Goal: Task Accomplishment & Management: Complete application form

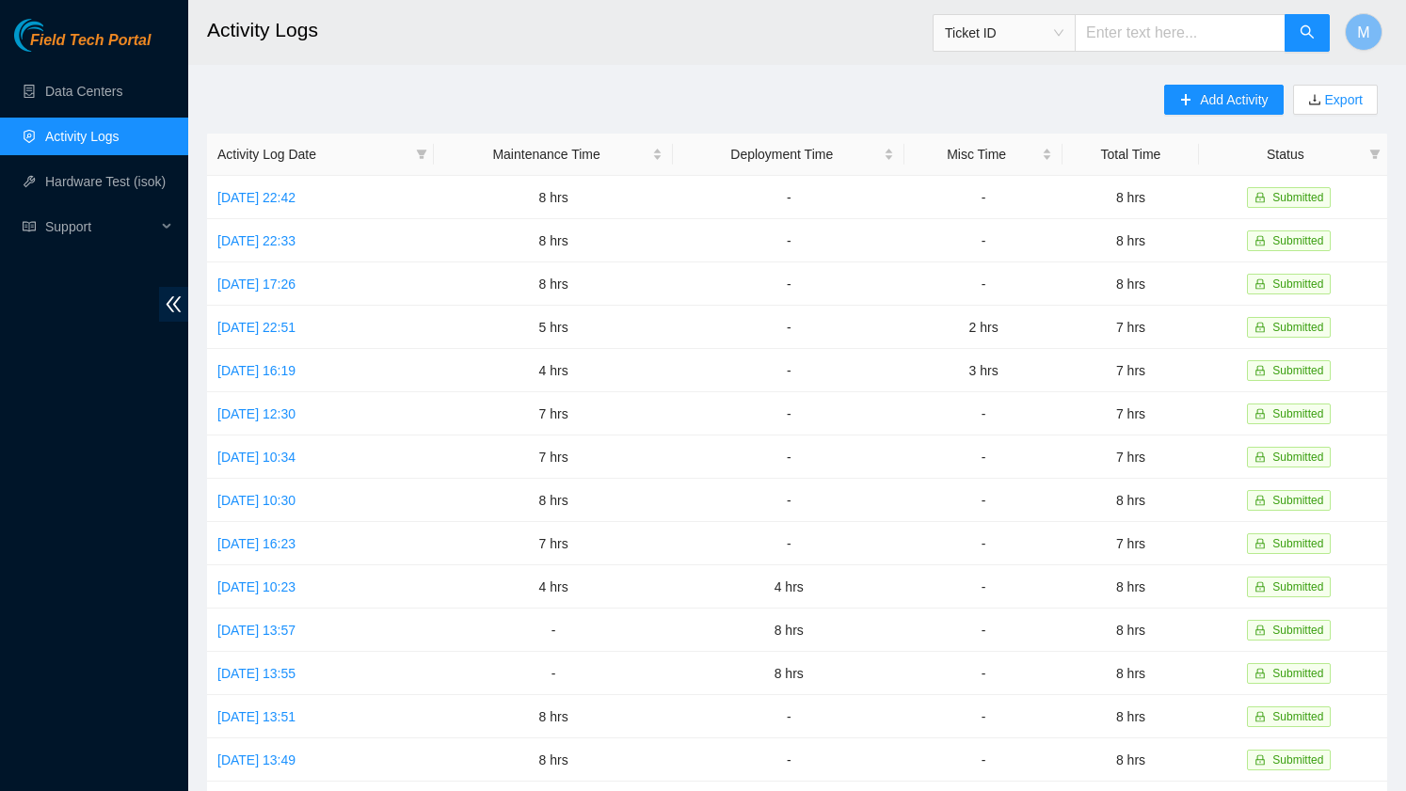
click at [63, 137] on link "Activity Logs" at bounding box center [82, 136] width 74 height 15
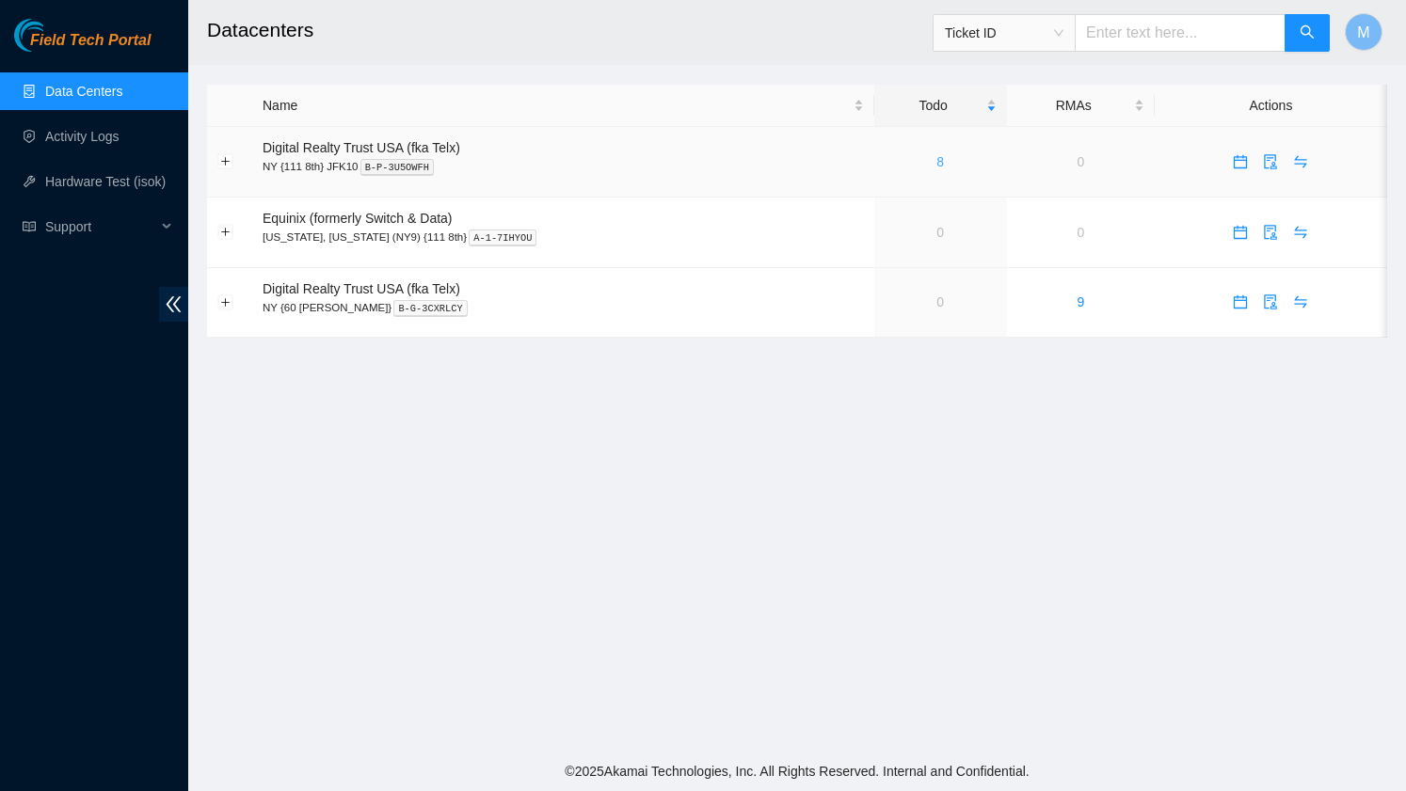
click at [936, 165] on link "8" at bounding box center [940, 161] width 8 height 15
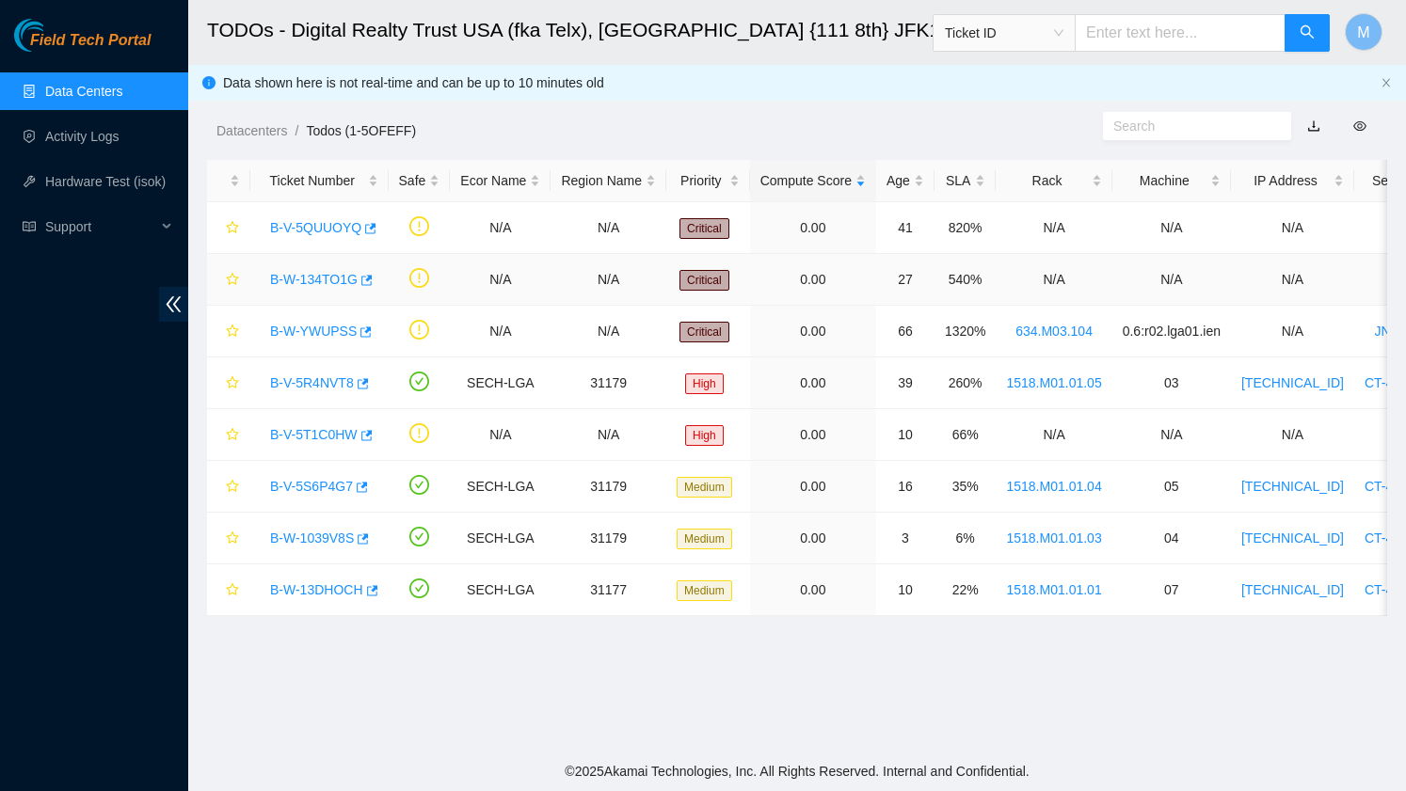
click at [333, 276] on link "B-W-134TO1G" at bounding box center [314, 279] width 88 height 15
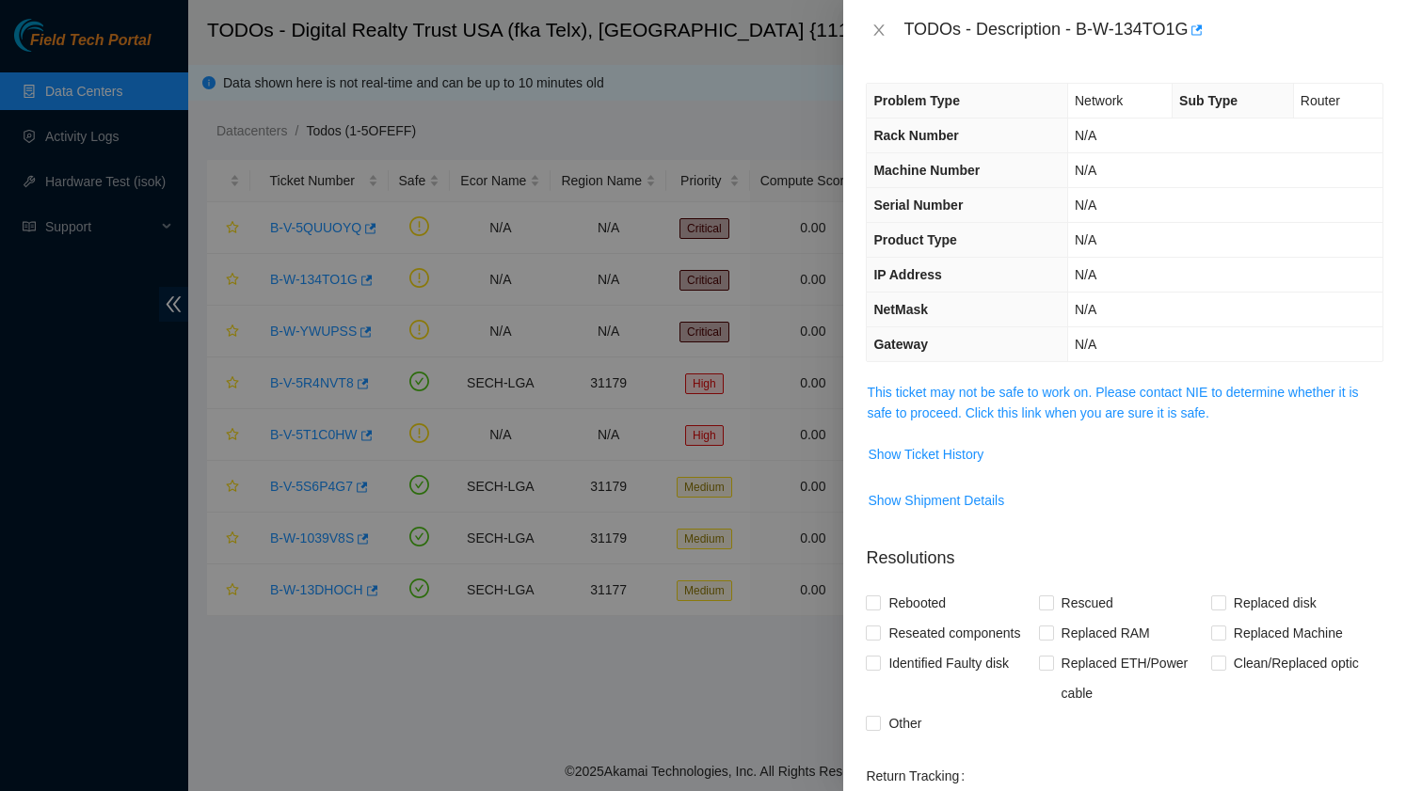
click at [326, 221] on div at bounding box center [703, 395] width 1406 height 791
click at [870, 31] on button "Close" at bounding box center [879, 31] width 26 height 18
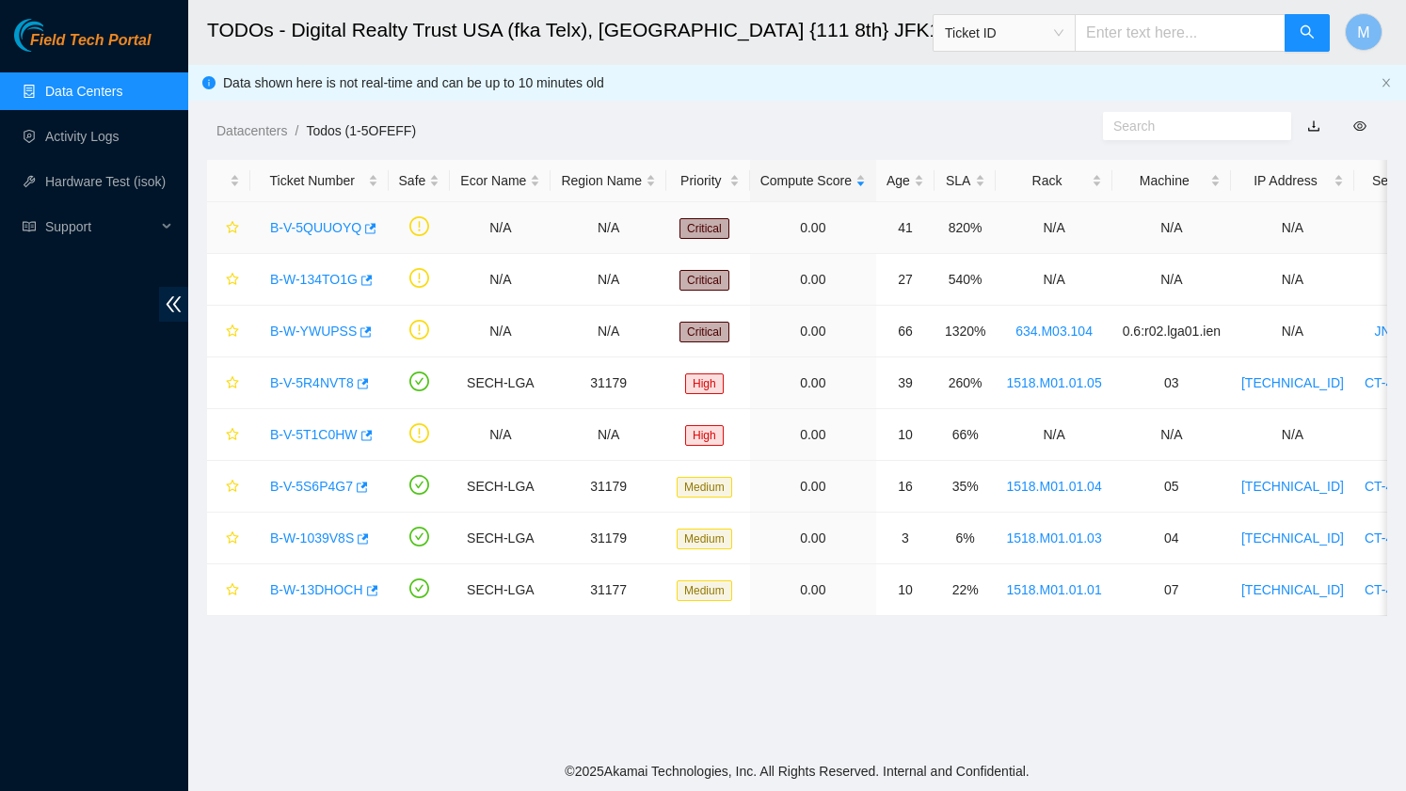
click at [336, 225] on link "B-V-5QUUOYQ" at bounding box center [315, 227] width 91 height 15
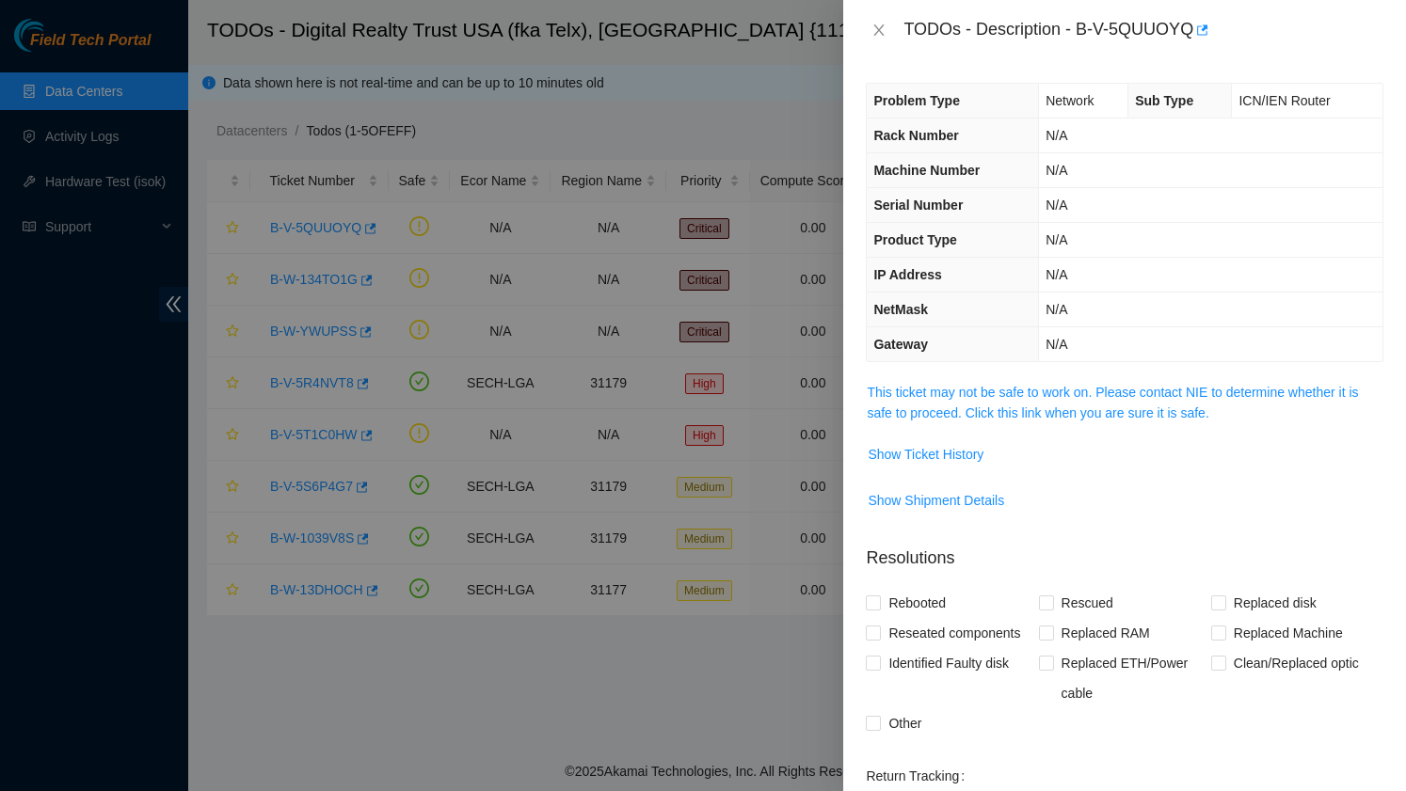
click at [877, 40] on div "TODOs - Description - B-V-5QUUOYQ" at bounding box center [1125, 30] width 518 height 30
click at [877, 20] on div "TODOs - Description - B-V-5QUUOYQ" at bounding box center [1125, 30] width 518 height 30
click at [876, 29] on icon "close" at bounding box center [878, 30] width 15 height 15
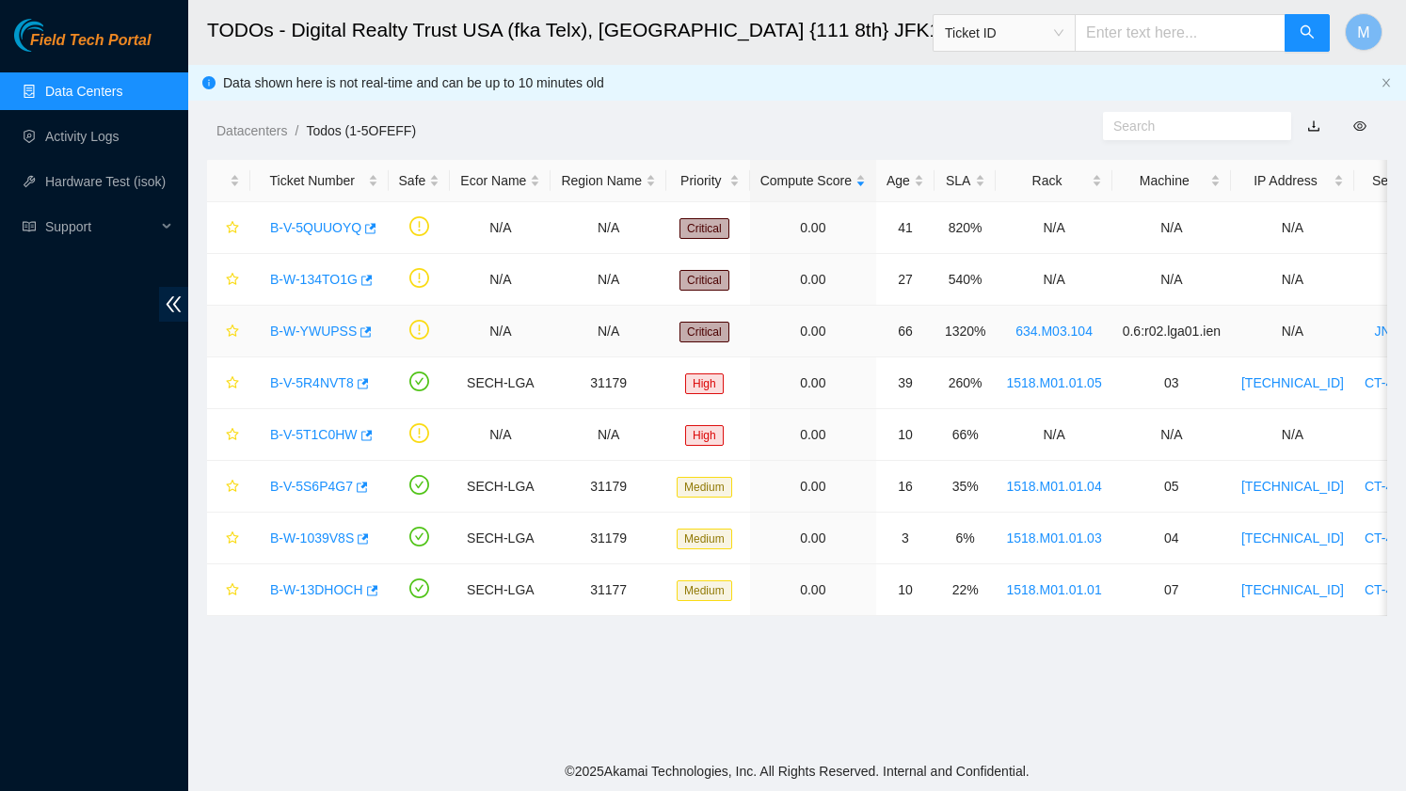
click at [304, 337] on link "B-W-YWUPSS" at bounding box center [313, 331] width 87 height 15
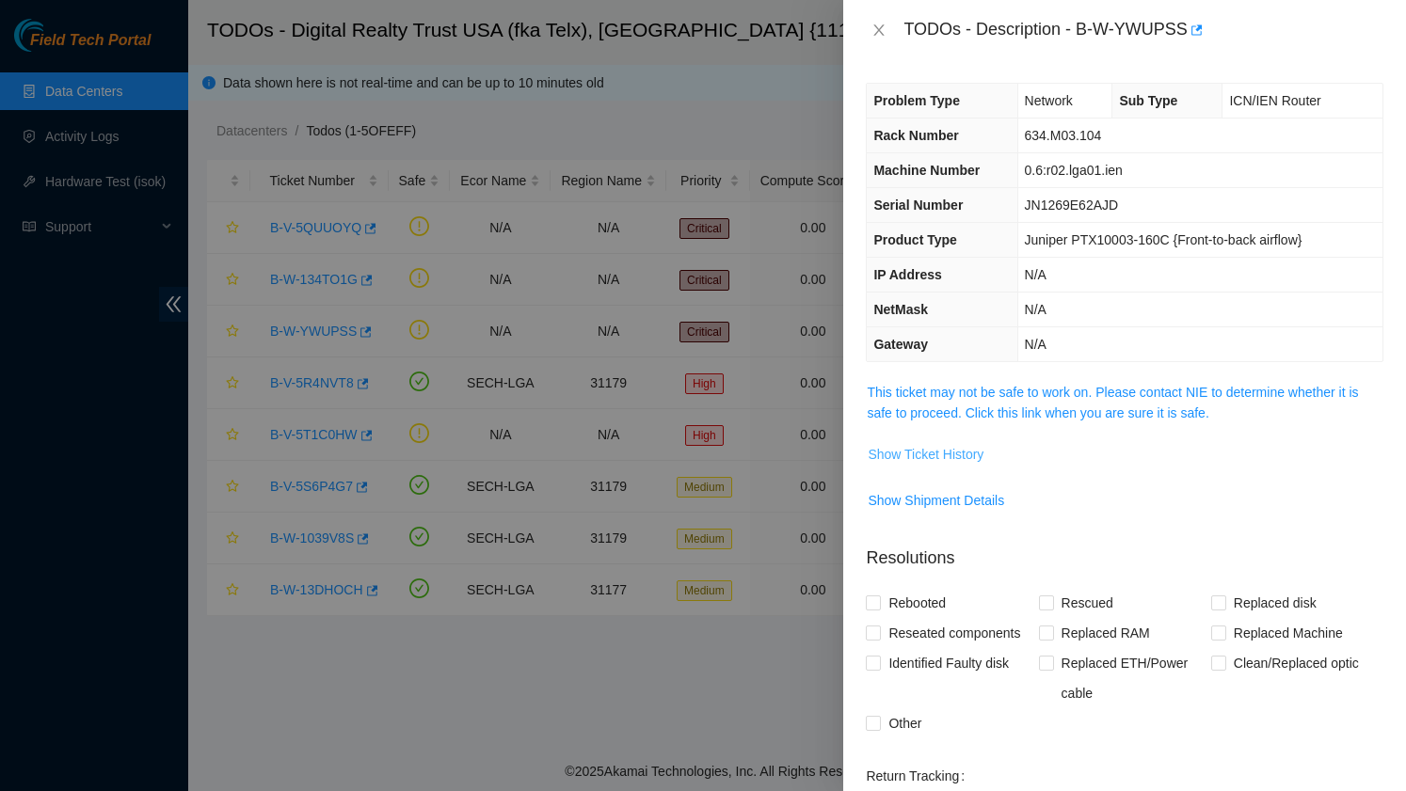
click at [941, 453] on span "Show Ticket History" at bounding box center [926, 454] width 116 height 21
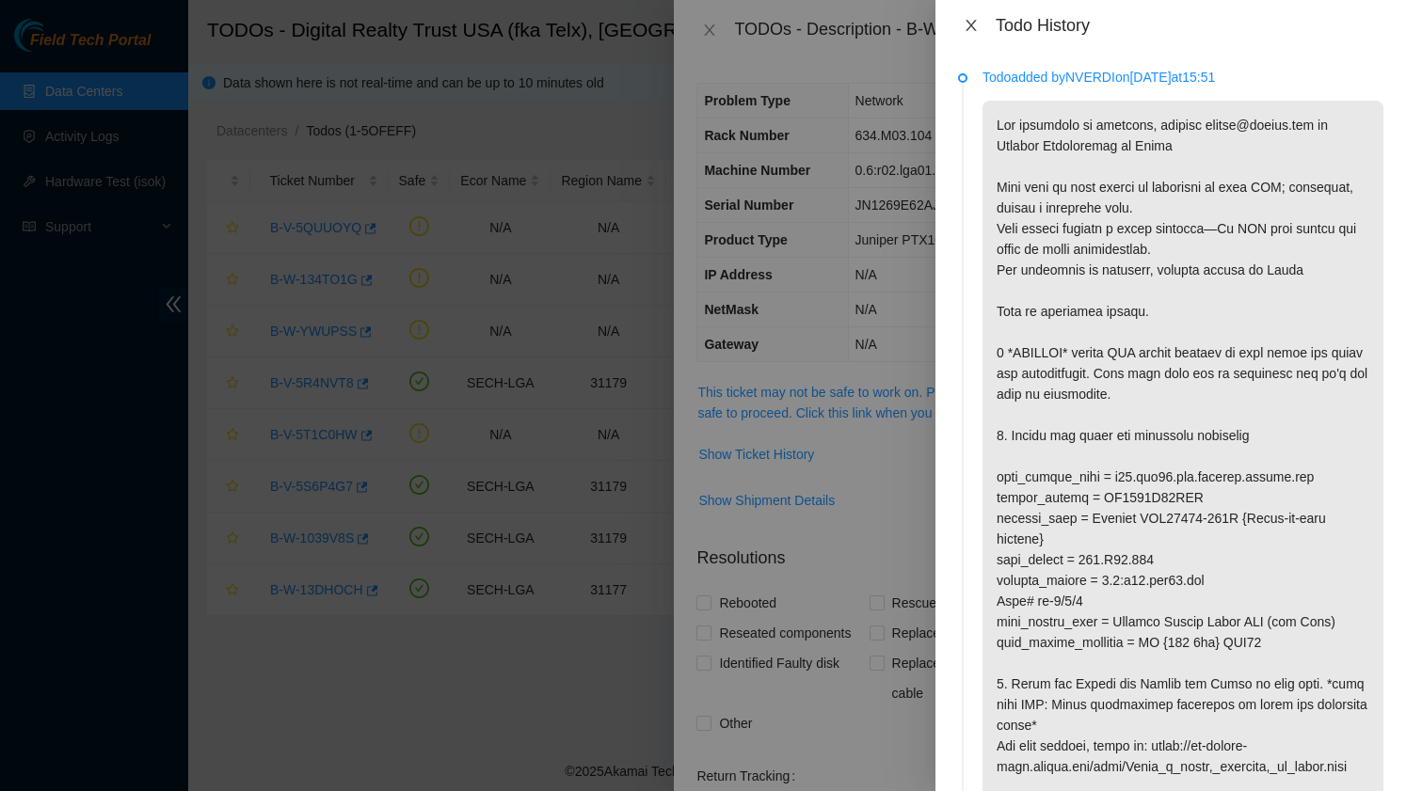
click at [967, 21] on icon "close" at bounding box center [971, 25] width 10 height 11
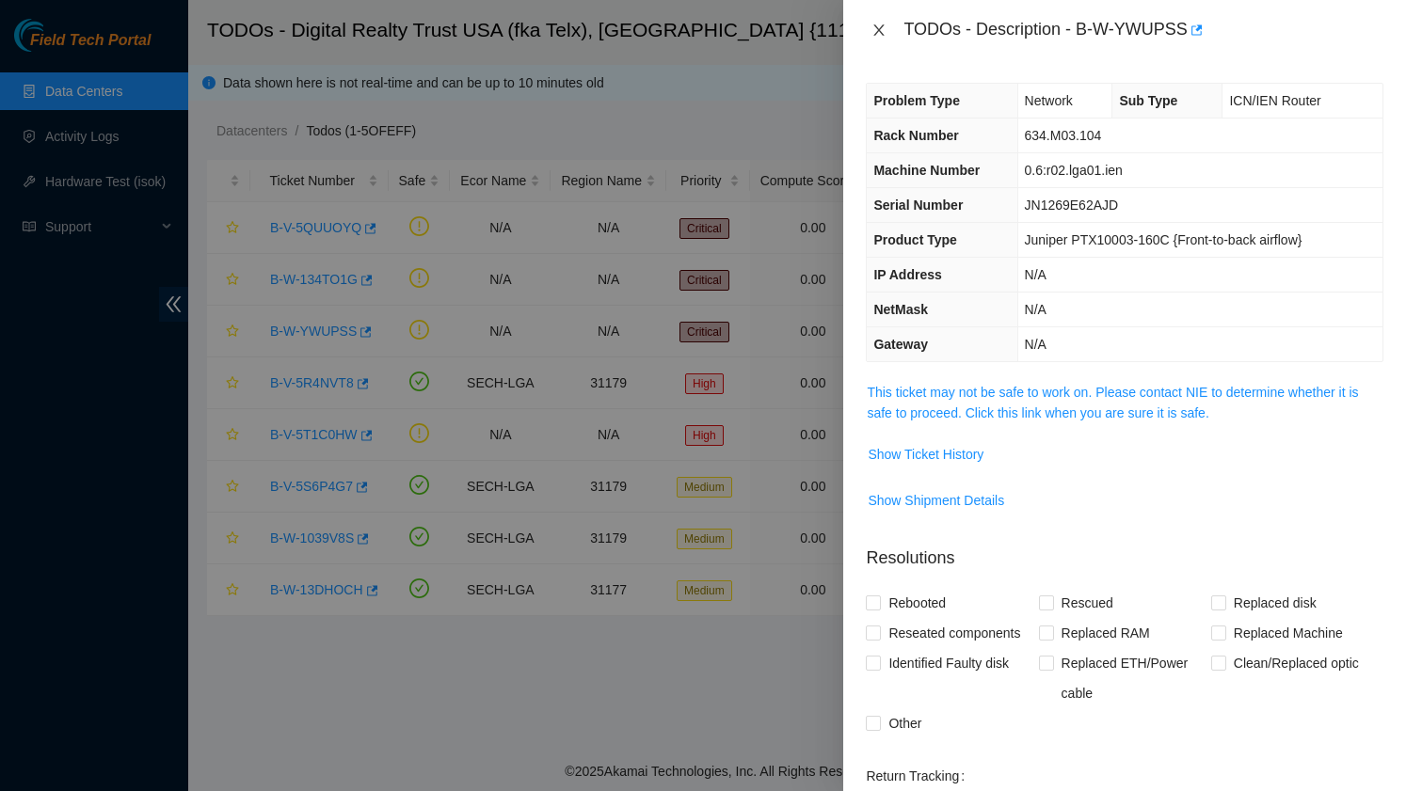
click at [876, 30] on icon "close" at bounding box center [878, 30] width 15 height 15
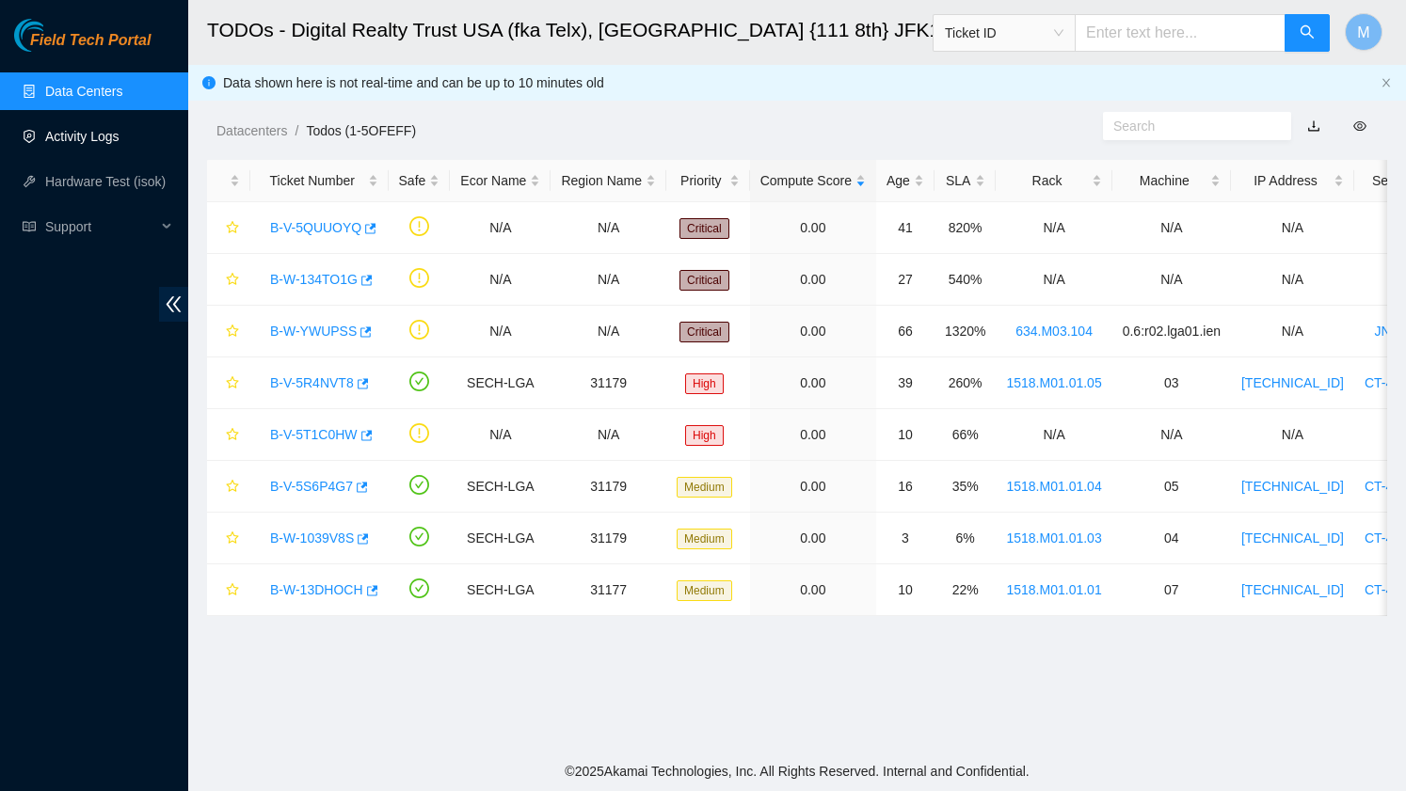
click at [76, 138] on link "Activity Logs" at bounding box center [82, 136] width 74 height 15
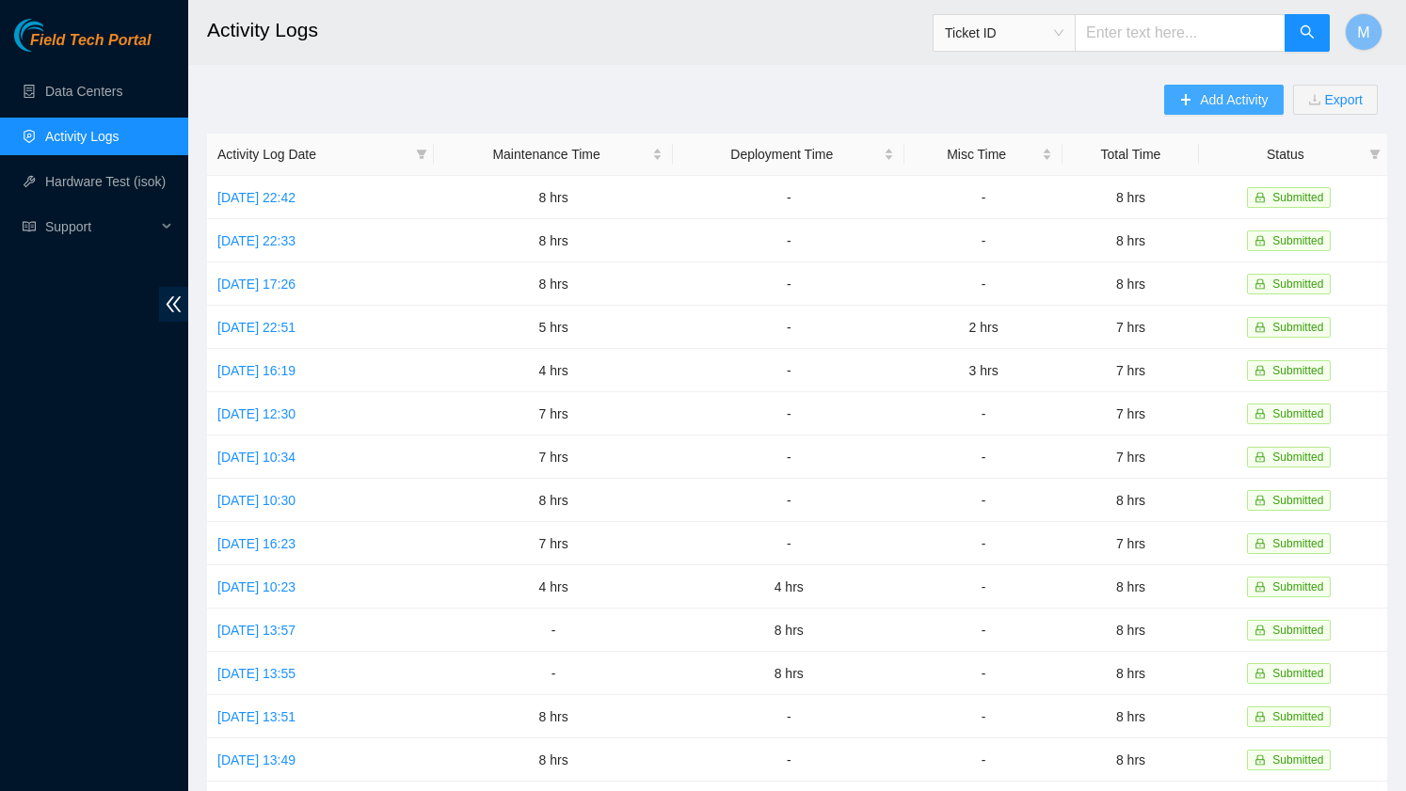
click at [1202, 99] on span "Add Activity" at bounding box center [1234, 99] width 68 height 21
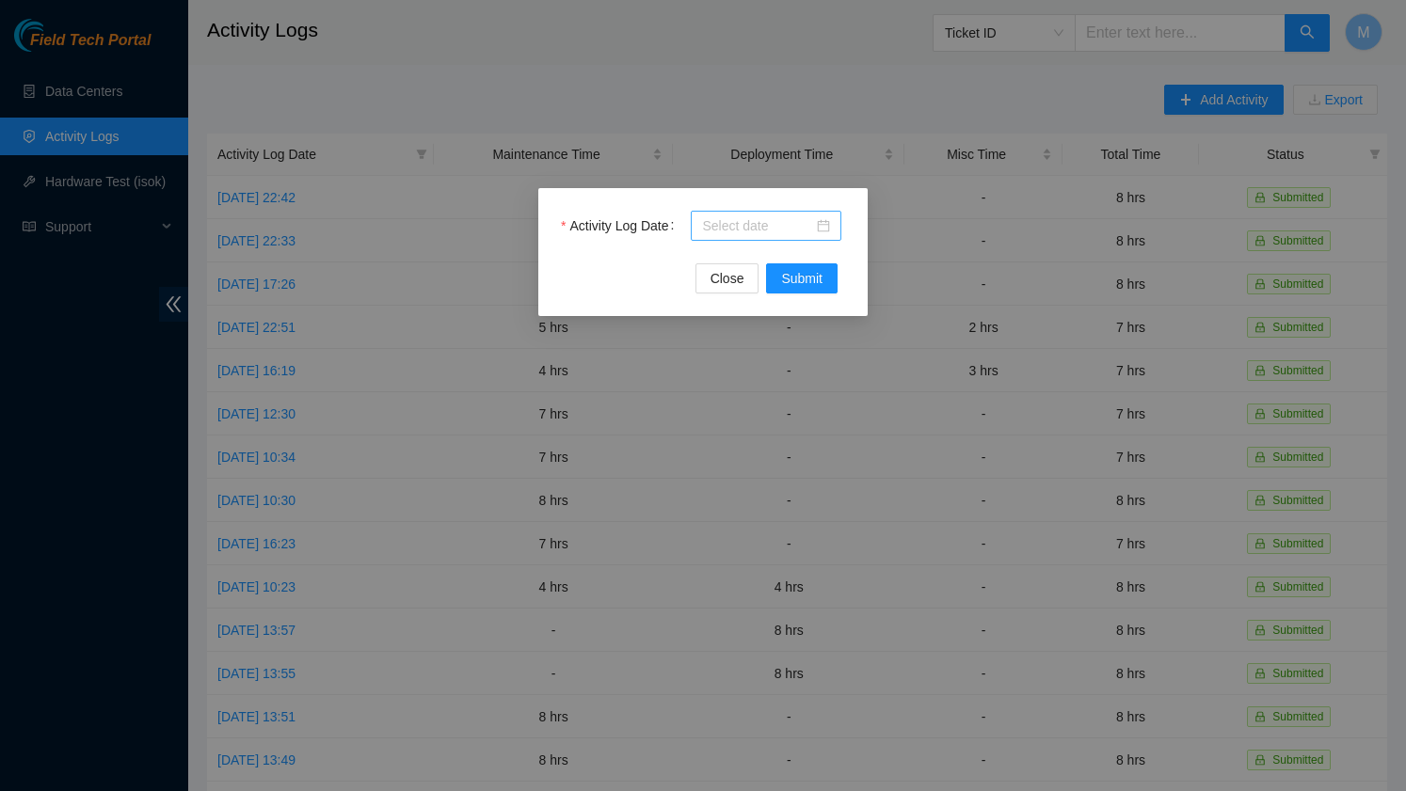
click at [807, 227] on input "Activity Log Date" at bounding box center [757, 226] width 111 height 21
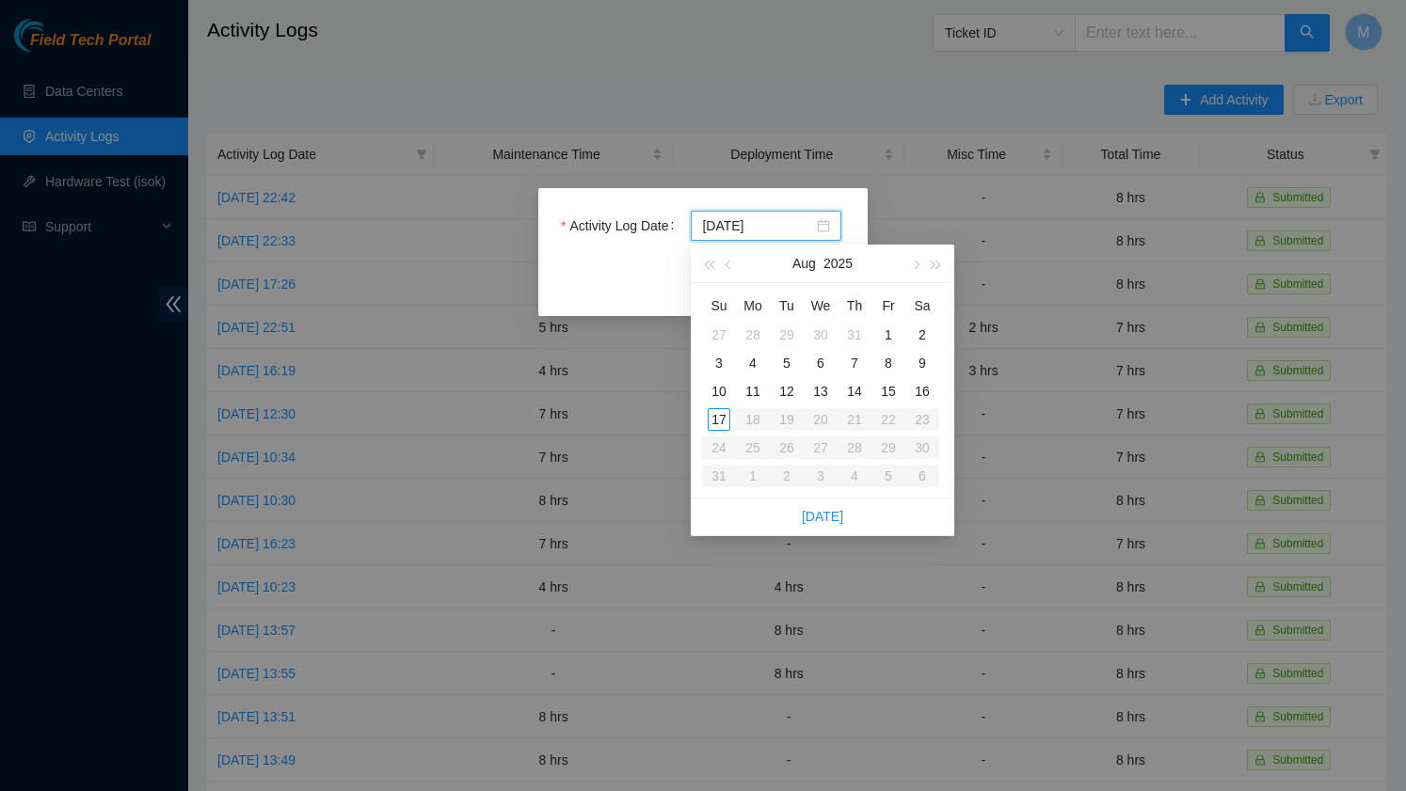
type input "2025-08-16"
type input "2025-08-15"
click at [891, 395] on div "15" at bounding box center [888, 391] width 23 height 23
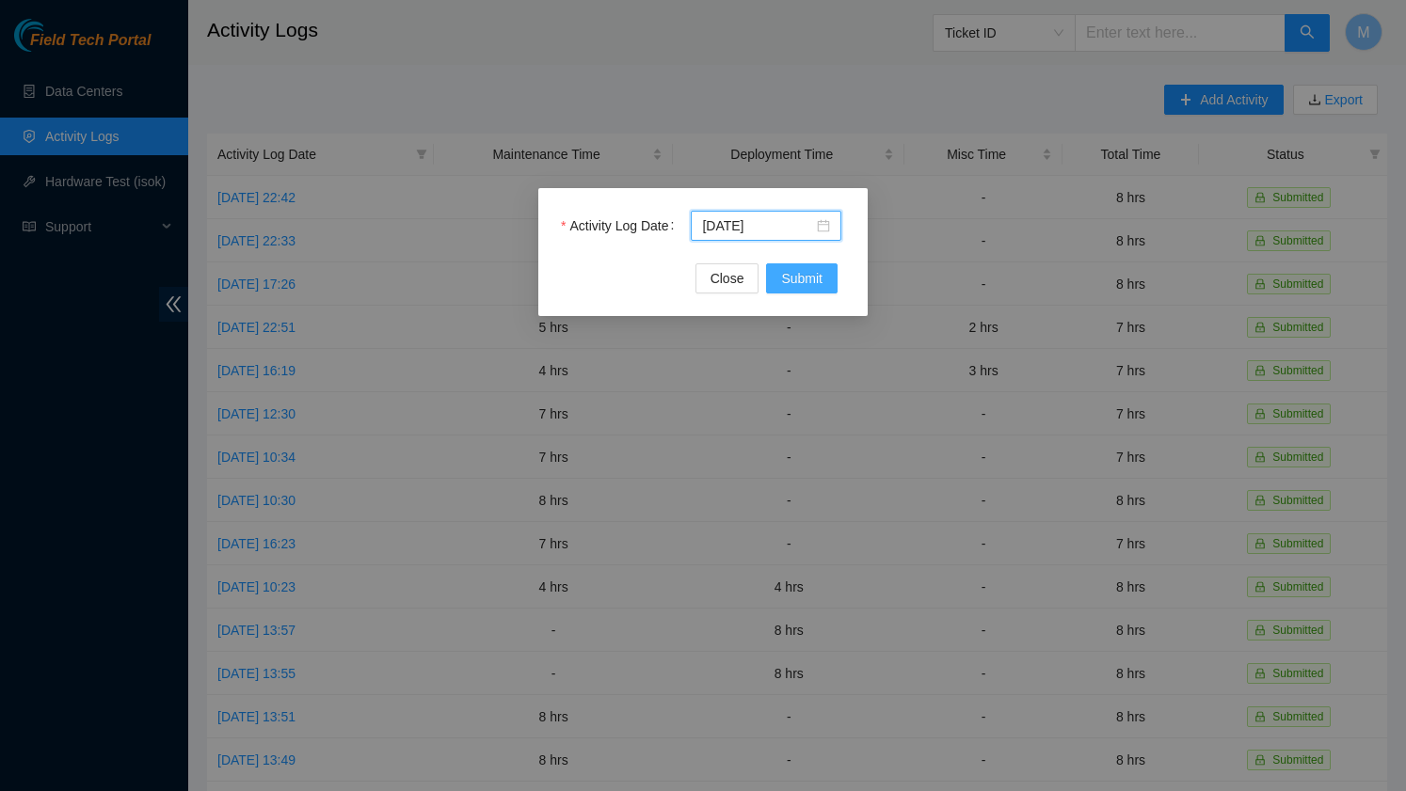
click at [800, 285] on span "Submit" at bounding box center [801, 278] width 41 height 21
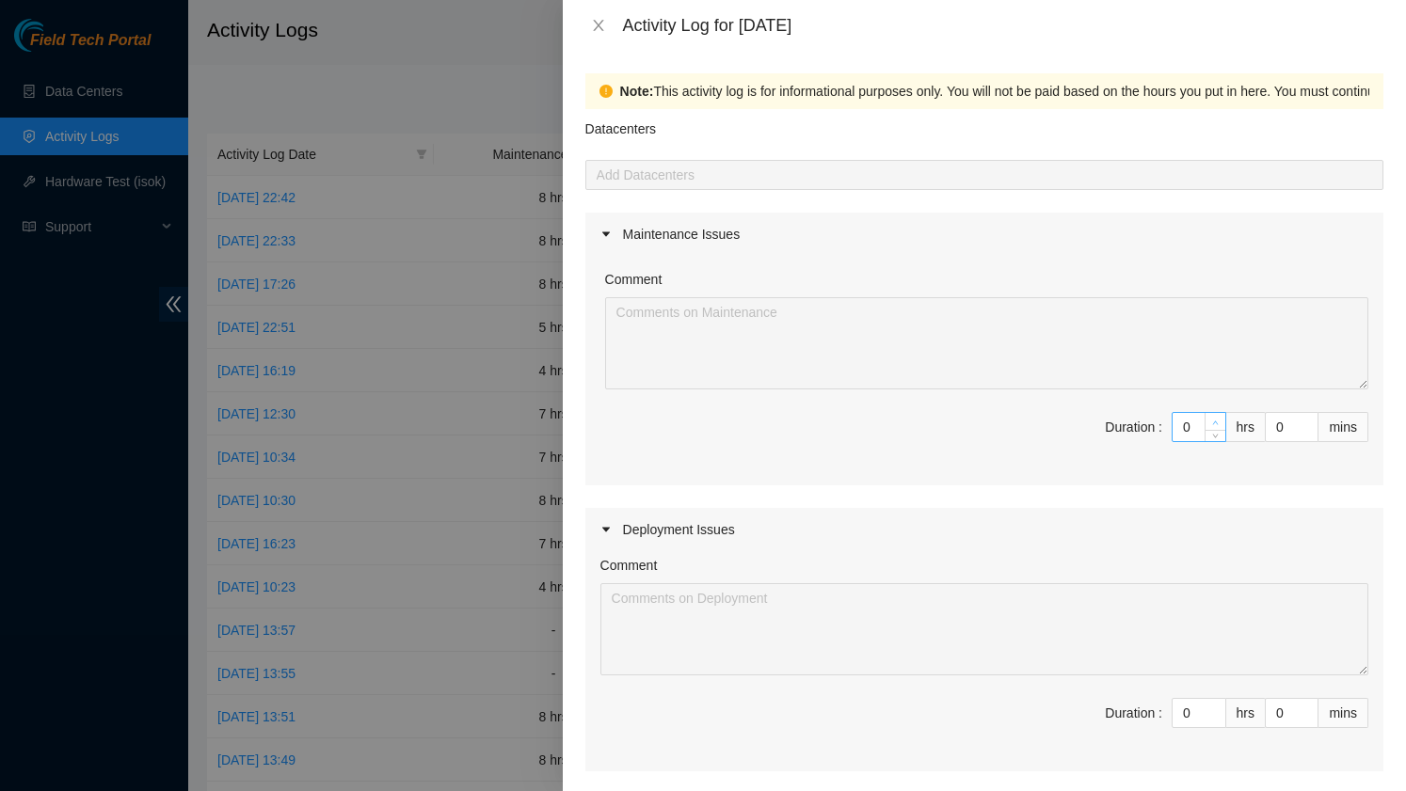
type input "1"
click at [1210, 423] on span "up" at bounding box center [1215, 422] width 11 height 11
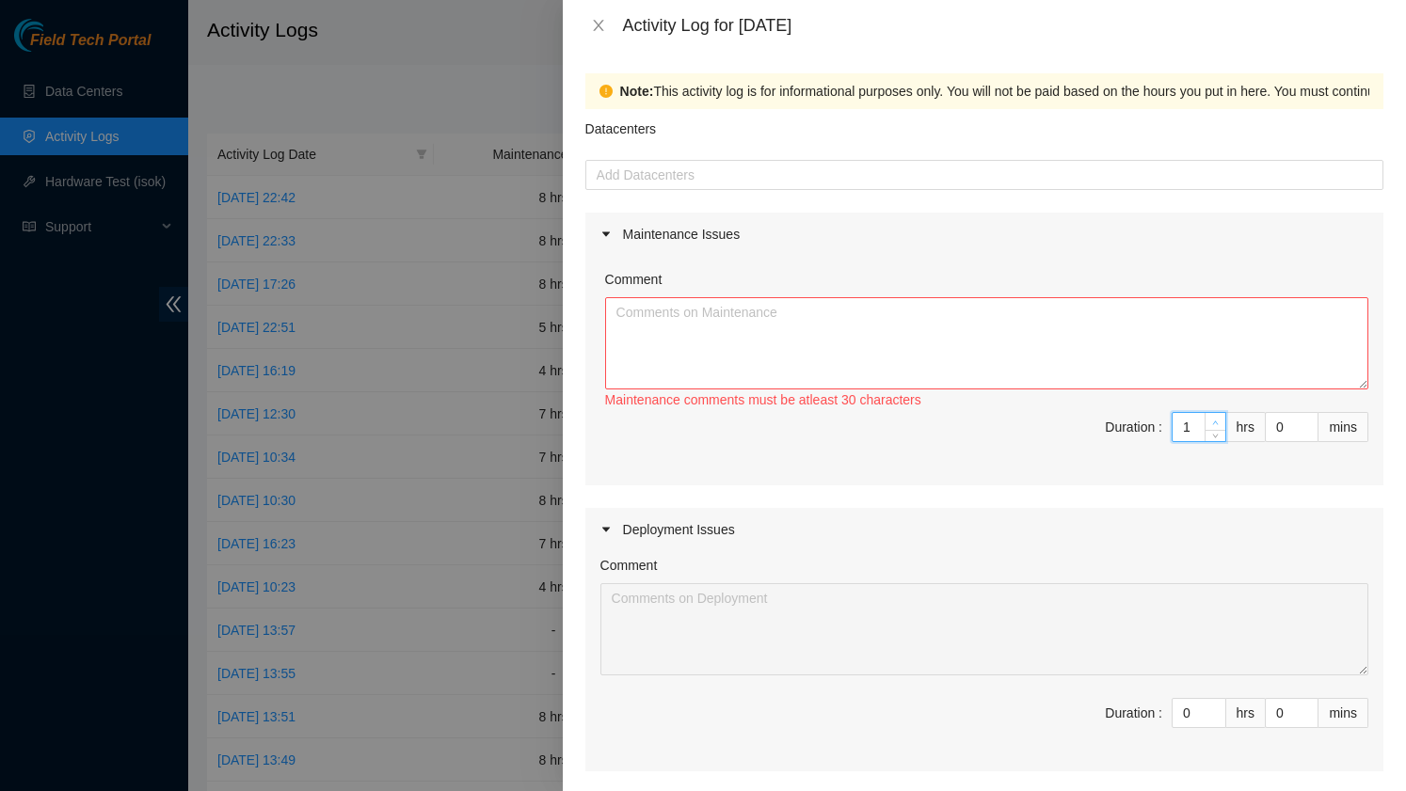
type input "2"
click at [1210, 423] on span "up" at bounding box center [1215, 422] width 11 height 11
type input "3"
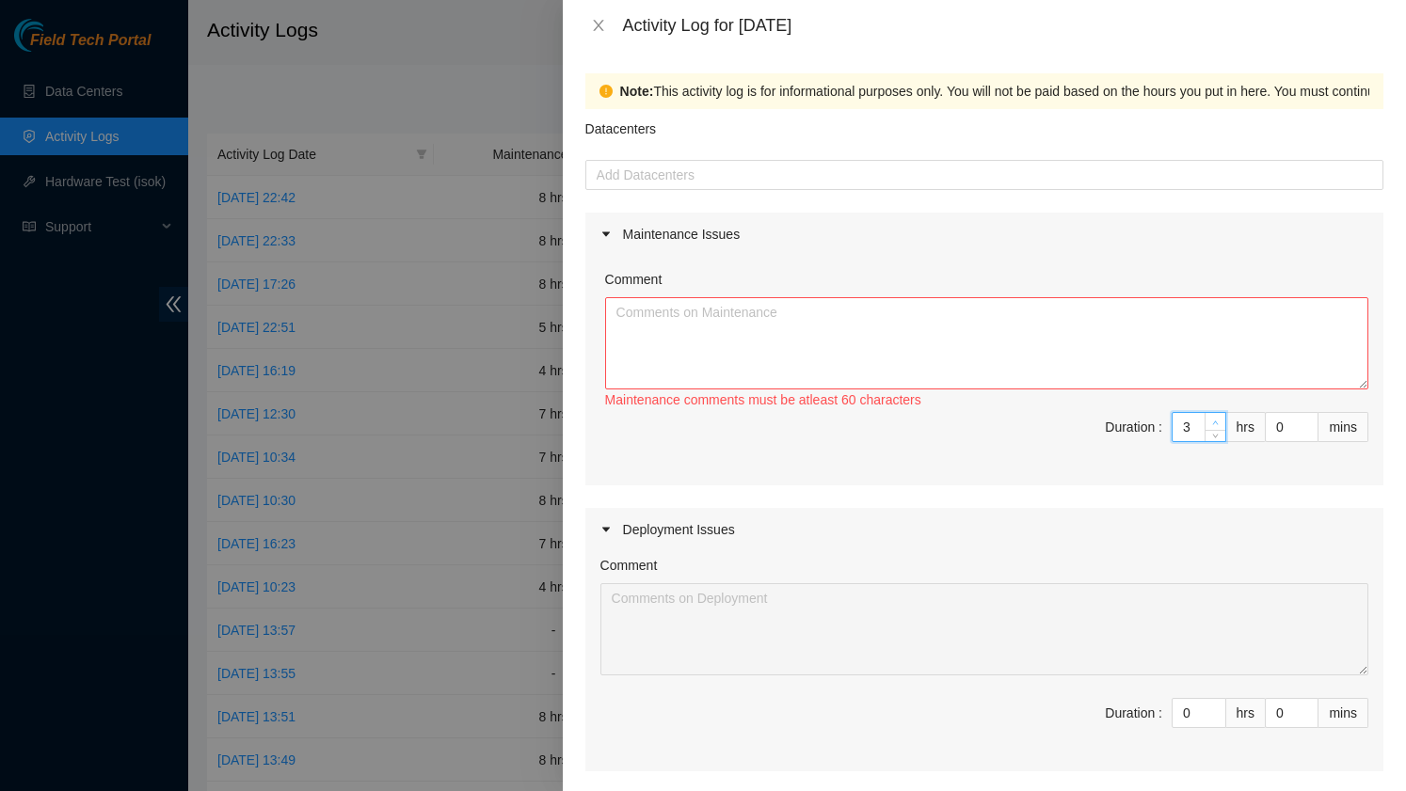
click at [1210, 423] on span "up" at bounding box center [1215, 422] width 11 height 11
type input "4"
click at [1210, 423] on span "up" at bounding box center [1215, 422] width 11 height 11
type input "5"
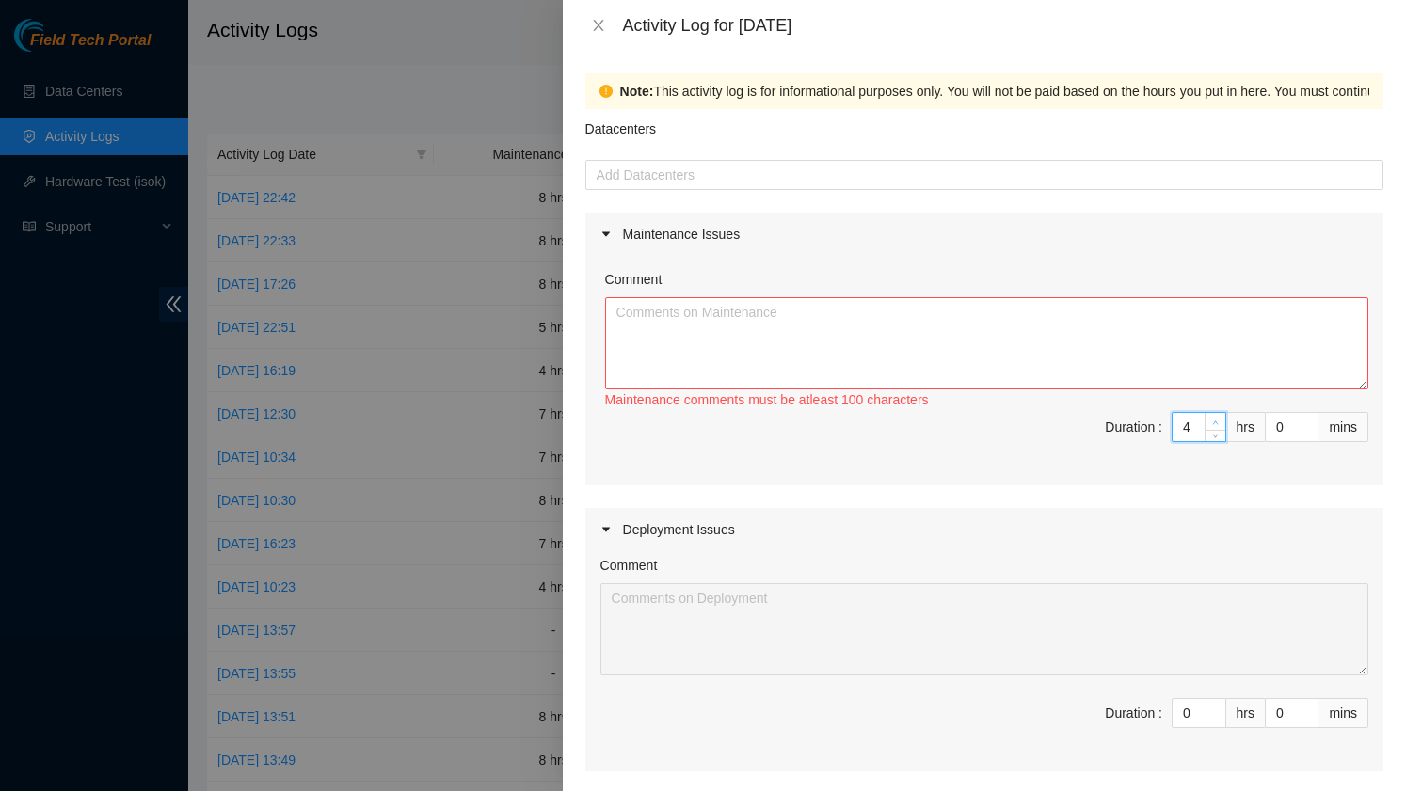
type input "5"
click at [1210, 423] on span "up" at bounding box center [1215, 422] width 11 height 11
type input "6"
click at [1210, 423] on span "up" at bounding box center [1215, 422] width 11 height 11
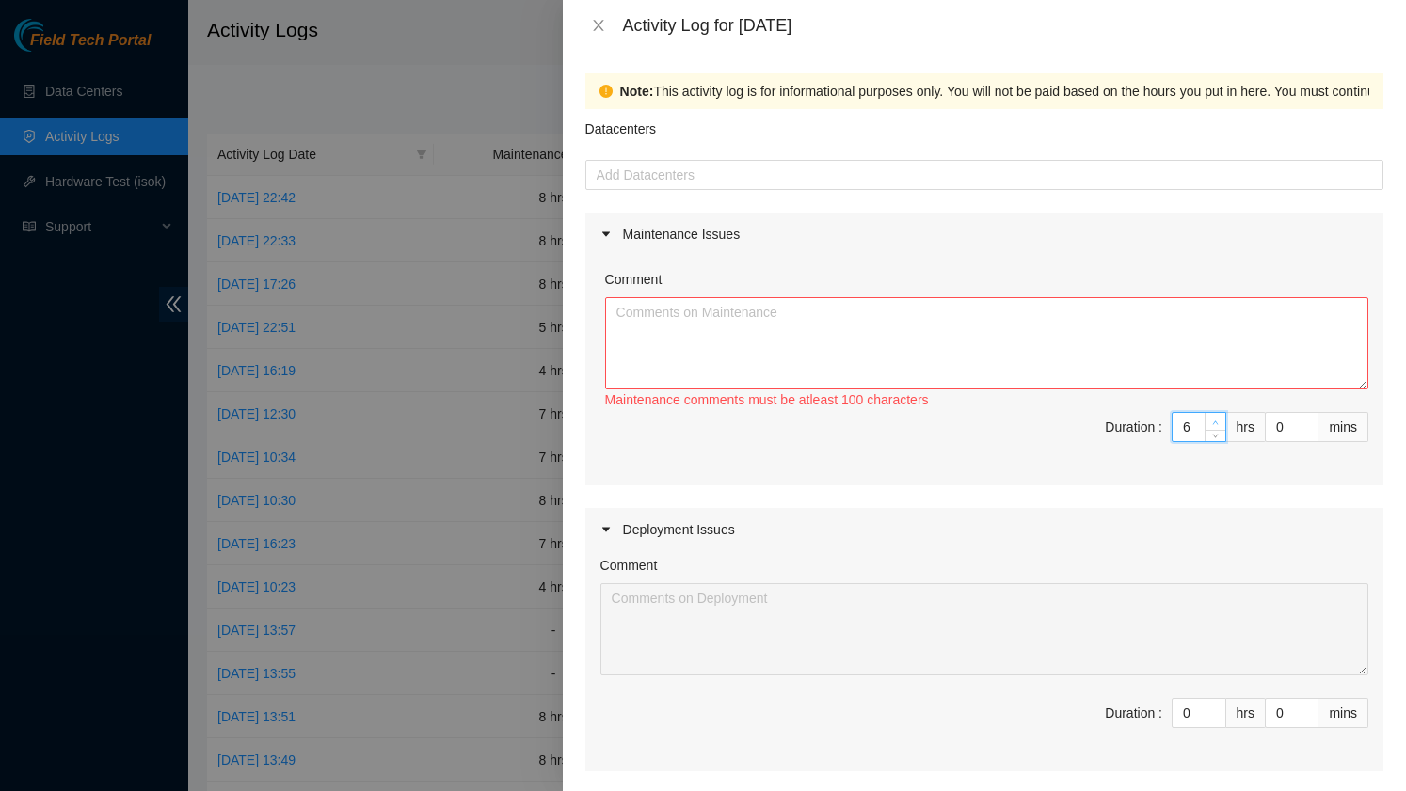
type input "7"
click at [1210, 423] on span "up" at bounding box center [1215, 422] width 11 height 11
type input "8"
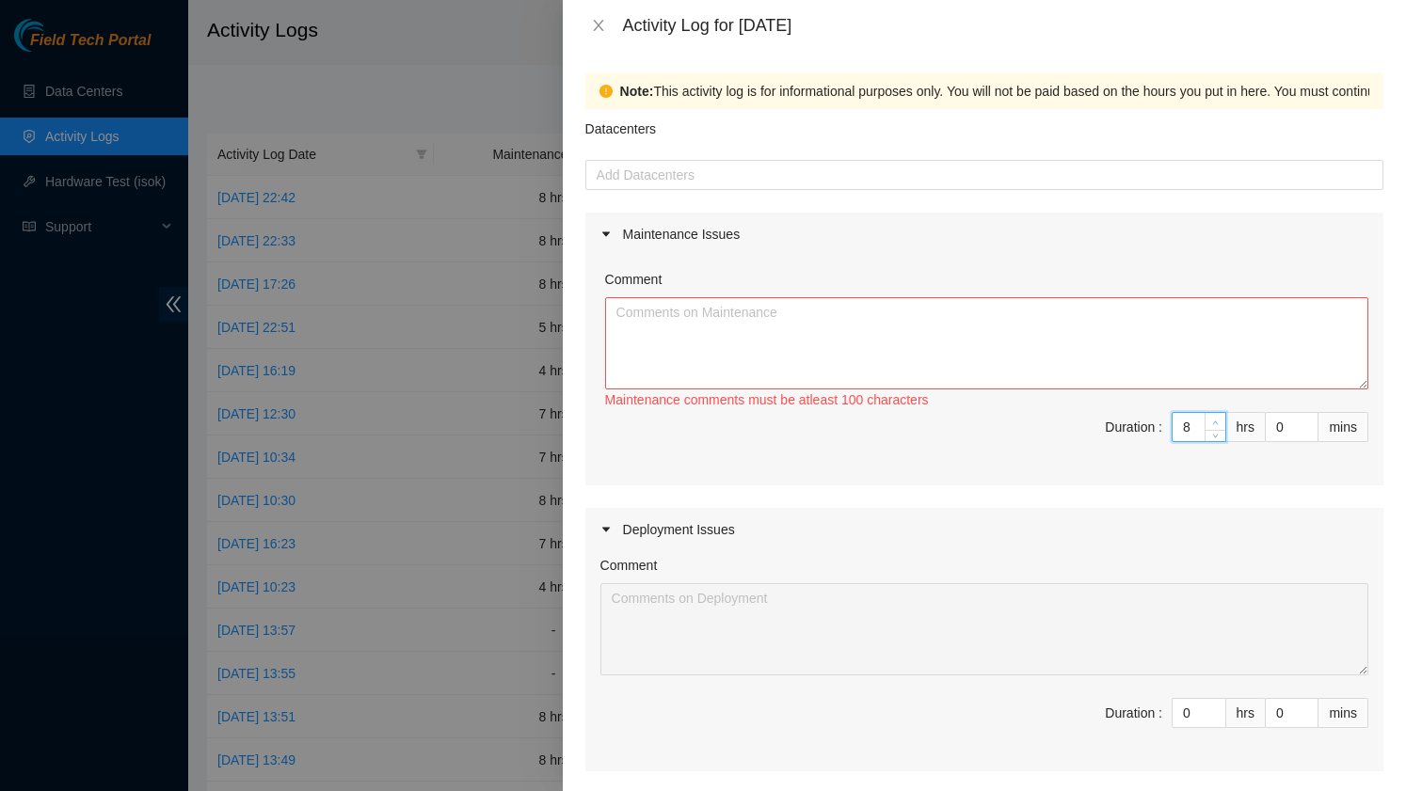
click at [1210, 423] on span "up" at bounding box center [1215, 422] width 11 height 11
click at [895, 322] on textarea "Comment" at bounding box center [986, 343] width 763 height 92
type textarea "W"
type textarea "O"
click at [760, 312] on textarea "I spent the day working on the 6th floor at 111. We had to ensure redundancy" at bounding box center [986, 343] width 763 height 92
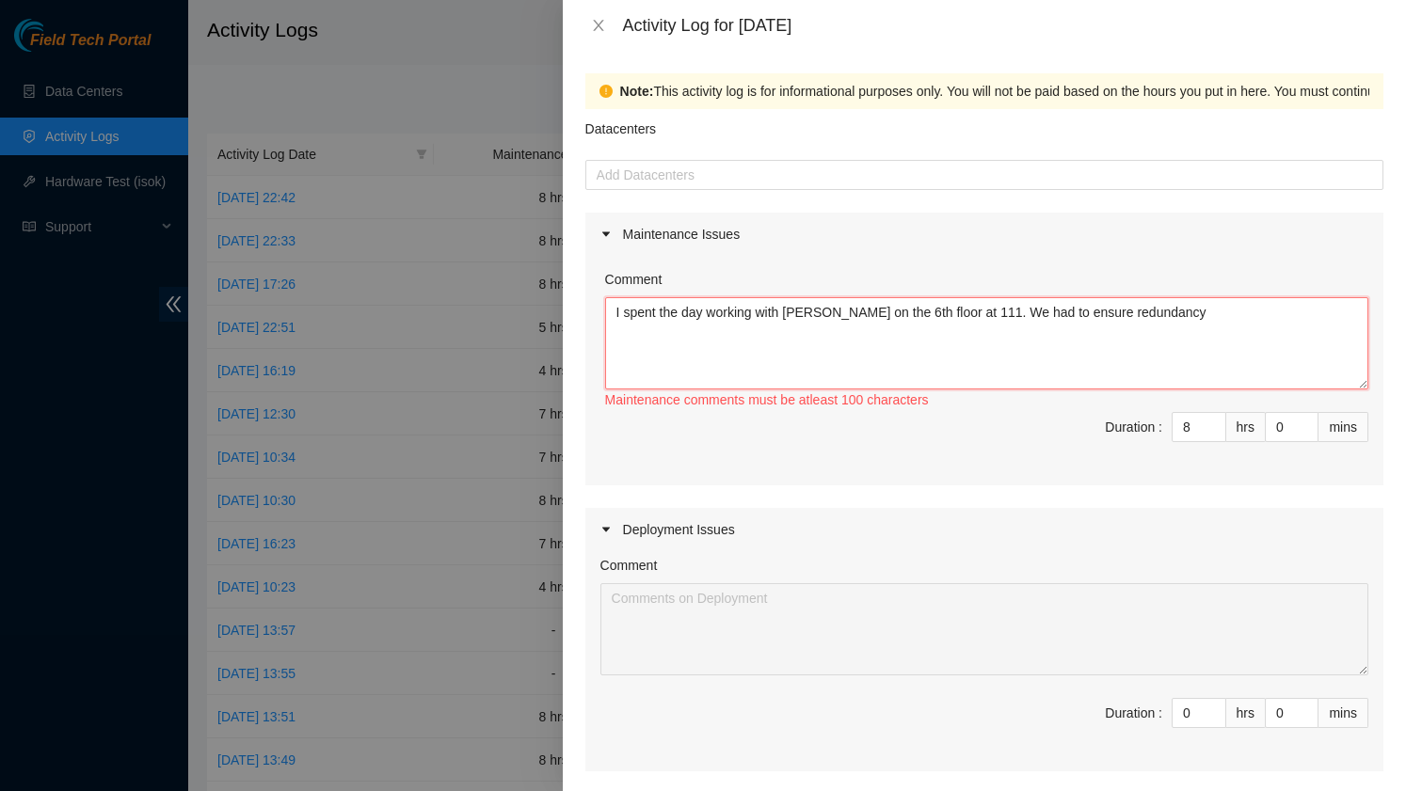
click at [1197, 316] on textarea "I spent the day working with Jonathan on the 6th floor at 111. We had to ensure…" at bounding box center [986, 343] width 763 height 92
drag, startPoint x: 1223, startPoint y: 320, endPoint x: 999, endPoint y: 321, distance: 224.0
click at [999, 321] on textarea "I spent the day working with Jonathan on the 6th floor at 111. We had to ensure…" at bounding box center [986, 343] width 763 height 92
paste textarea "So the waveservers in this cabinet are fully redundant. The WDM chassis are not…"
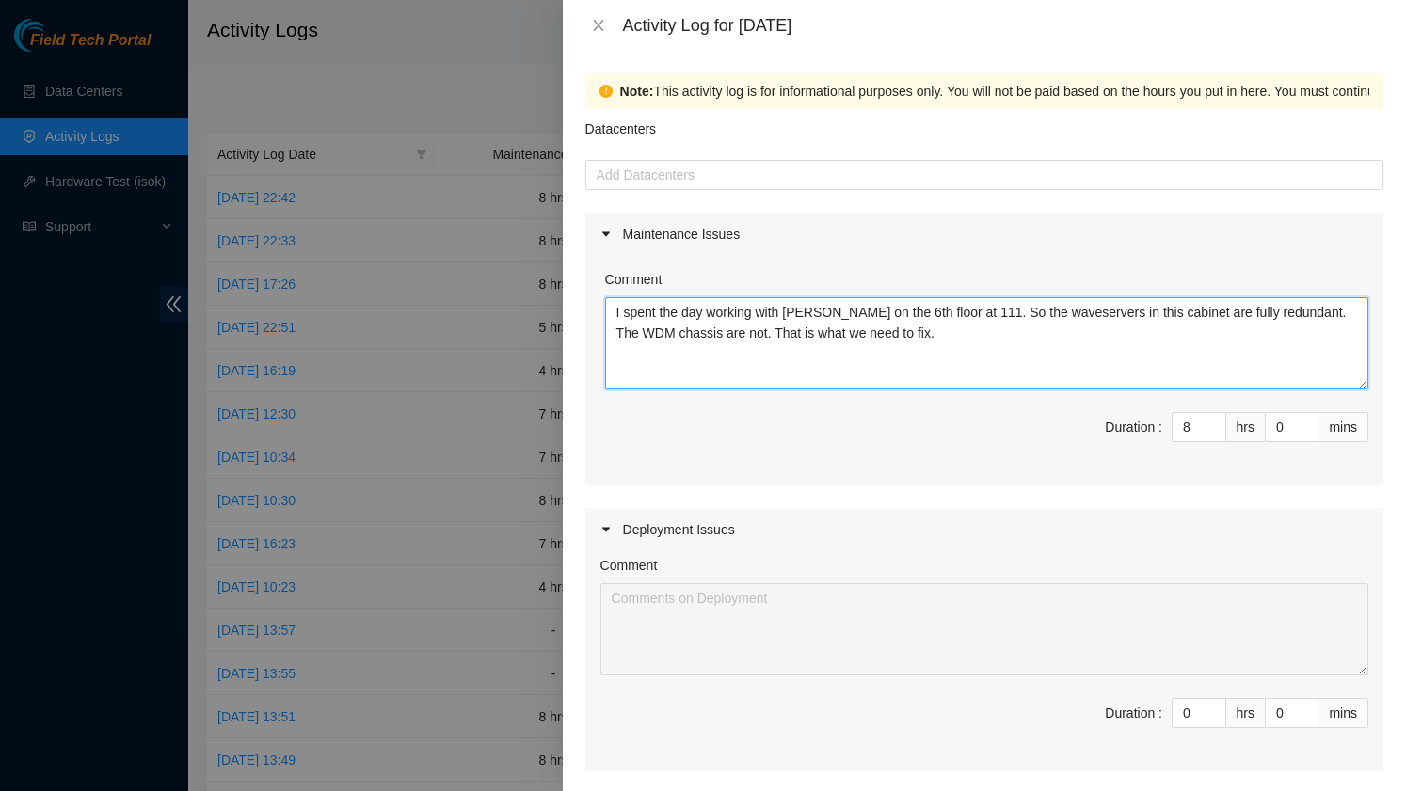
click at [959, 347] on textarea "I spent the day working with Jonathan on the 6th floor at 111. So the waveserve…" at bounding box center [986, 343] width 763 height 92
drag, startPoint x: 1114, startPoint y: 315, endPoint x: 994, endPoint y: 312, distance: 120.5
click at [994, 312] on textarea "I spent the day working with Jonathan on the 6th floor at 111. So the waveserve…" at bounding box center [986, 343] width 763 height 92
drag, startPoint x: 873, startPoint y: 334, endPoint x: 674, endPoint y: 332, distance: 199.5
click at [674, 332] on textarea "I spent the day working with Jonathan on the 6th floor at 111. It was determine…" at bounding box center [986, 343] width 763 height 92
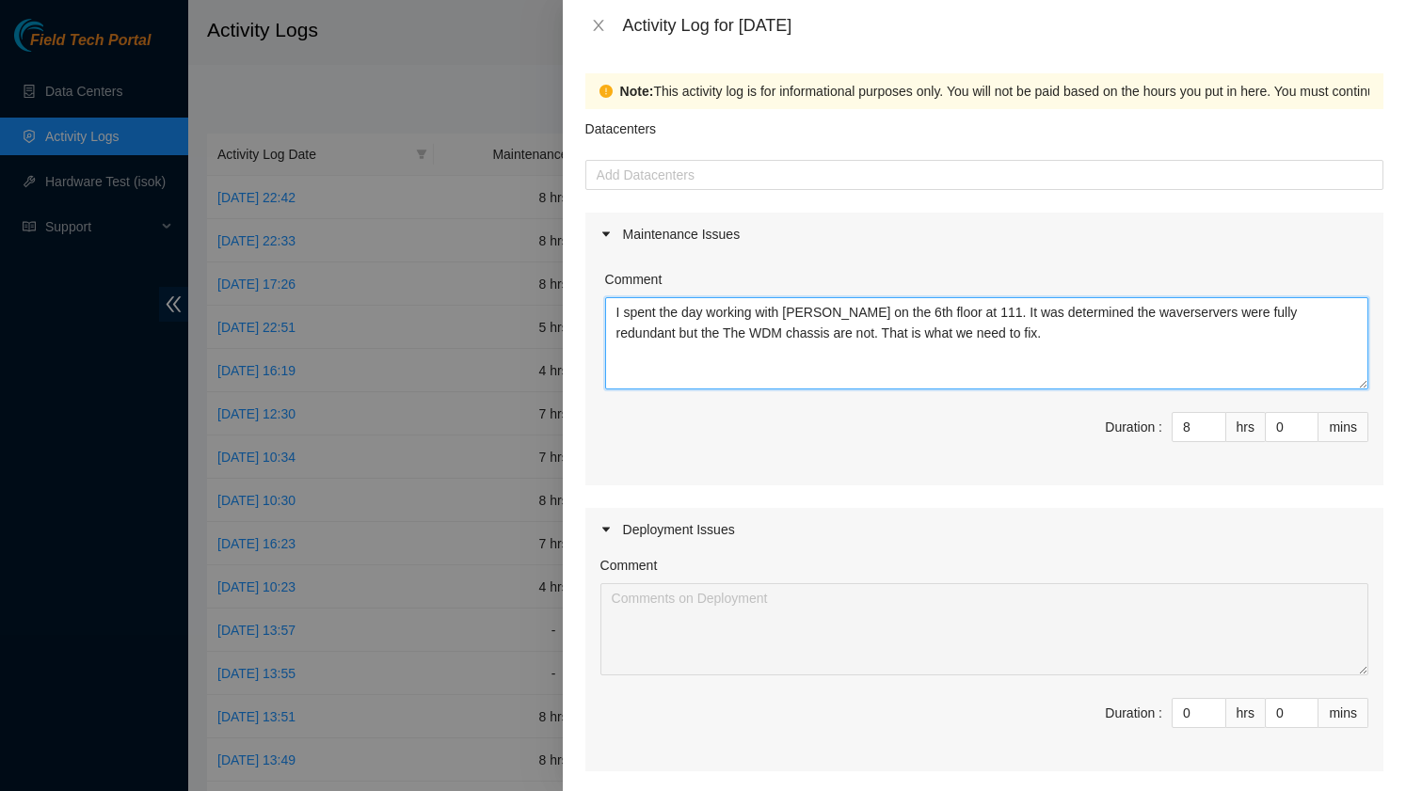
drag, startPoint x: 826, startPoint y: 336, endPoint x: 784, endPoint y: 336, distance: 42.4
click at [784, 336] on textarea "I spent the day working with Jonathan on the 6th floor at 111. It was determine…" at bounding box center [986, 343] width 763 height 92
drag, startPoint x: 1024, startPoint y: 336, endPoint x: 836, endPoint y: 338, distance: 188.2
click at [836, 338] on textarea "I spent the day working with Jonathan on the 6th floor at 111. It was determine…" at bounding box center [986, 343] width 763 height 92
click at [699, 334] on textarea "I spent the day working with Jonathan on the 6th floor at 111. It was determine…" at bounding box center [986, 343] width 763 height 92
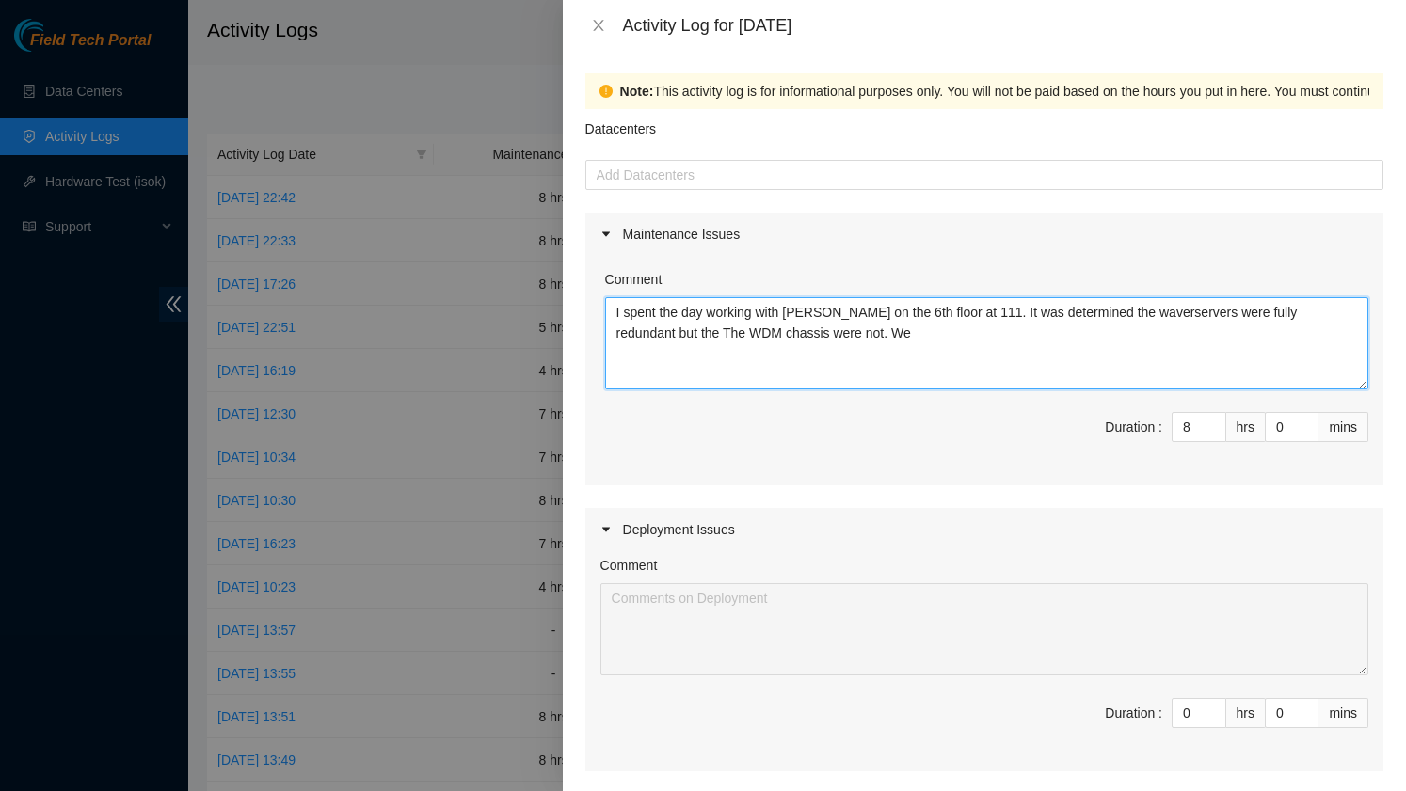
click at [671, 332] on textarea "I spent the day working with Jonathan on the 6th floor at 111. It was determine…" at bounding box center [986, 343] width 763 height 92
click at [858, 341] on textarea "I spent the day working with Jonathan on the 6th floor at 111. It was determine…" at bounding box center [986, 343] width 763 height 92
click at [787, 182] on div at bounding box center [984, 175] width 789 height 23
type textarea "I spent the day working with Jonathan on the 6th floor at 111. It was determine…"
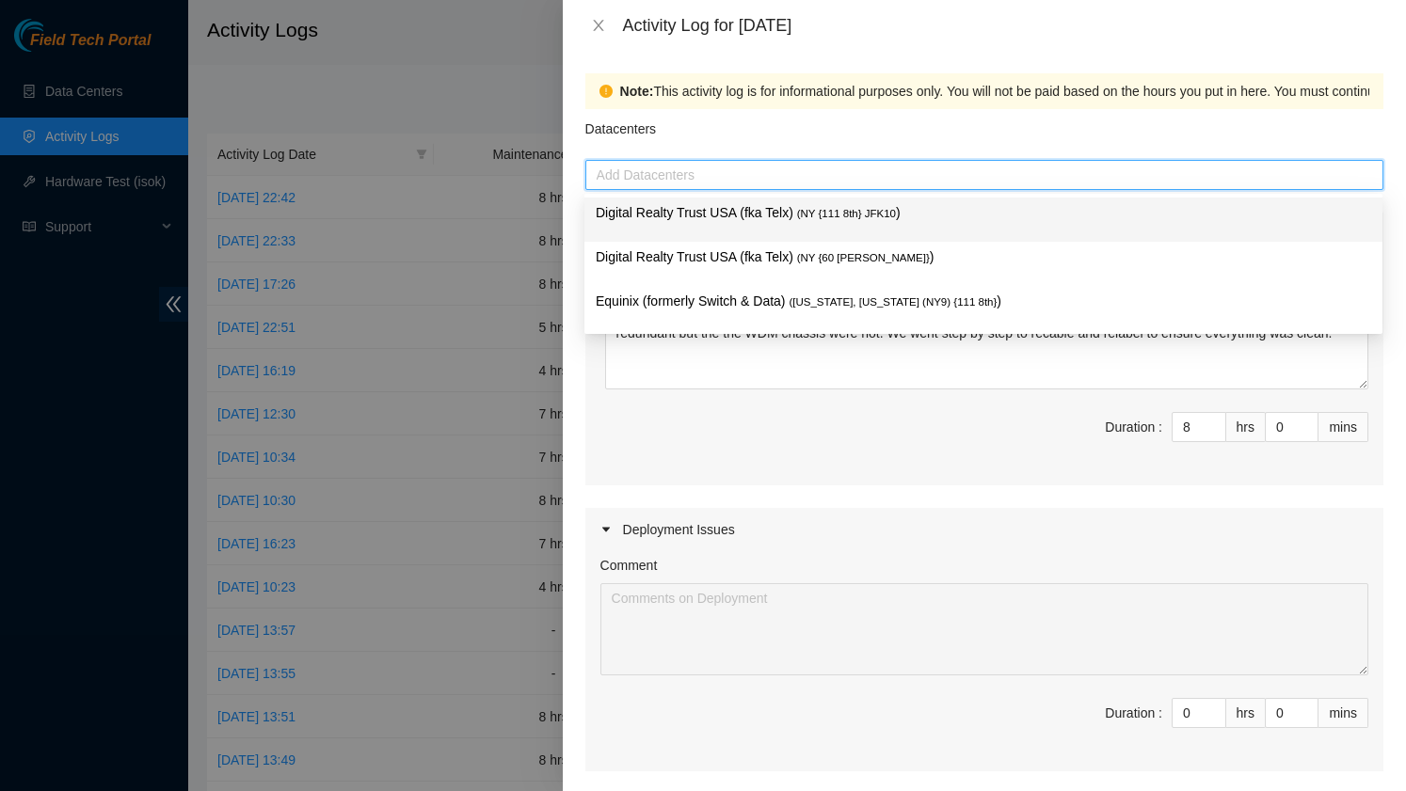
click at [781, 212] on p "Digital Realty Trust USA (fka Telx) ( NY {111 8th} JFK10 )" at bounding box center [983, 213] width 775 height 22
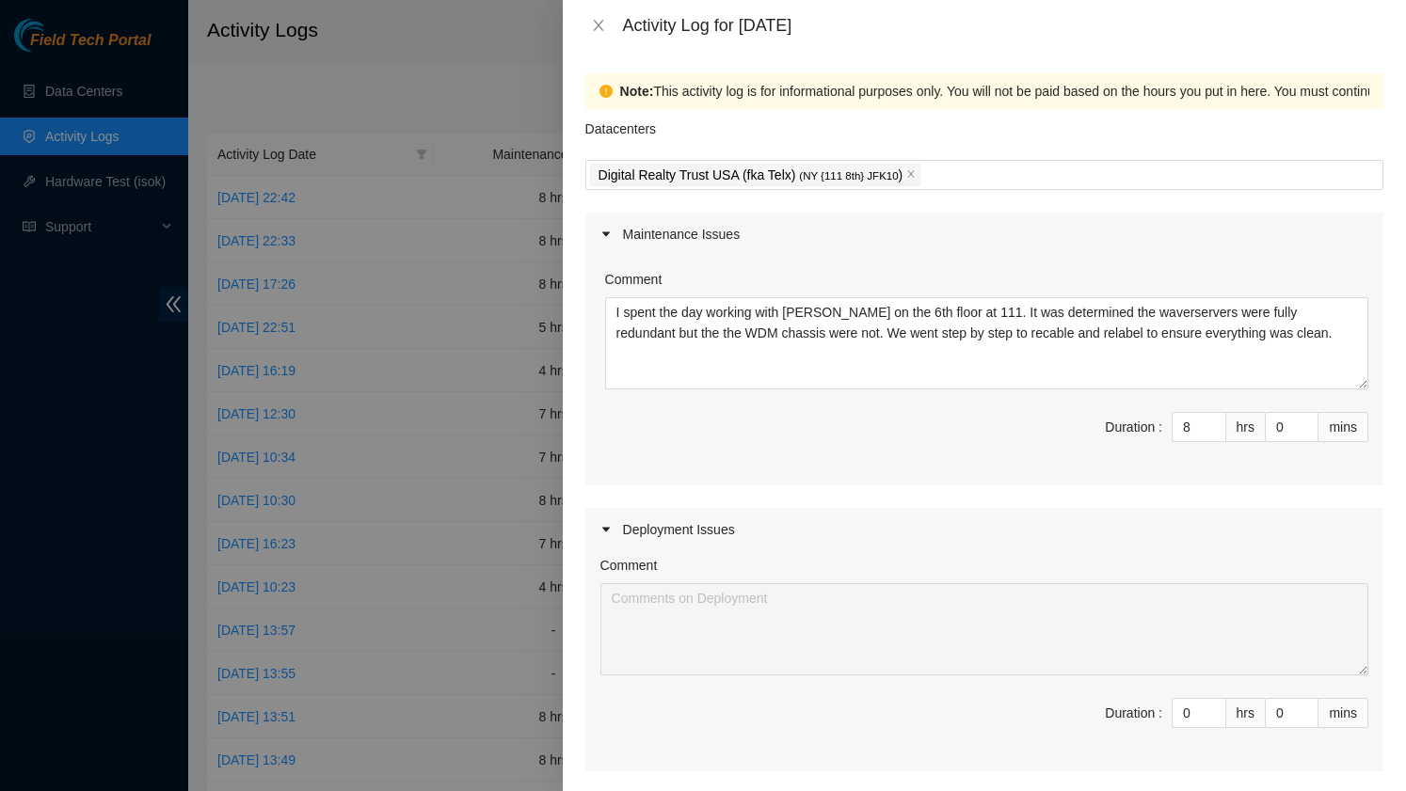
click at [772, 426] on span "Duration : 8 hrs 0 mins" at bounding box center [984, 438] width 768 height 53
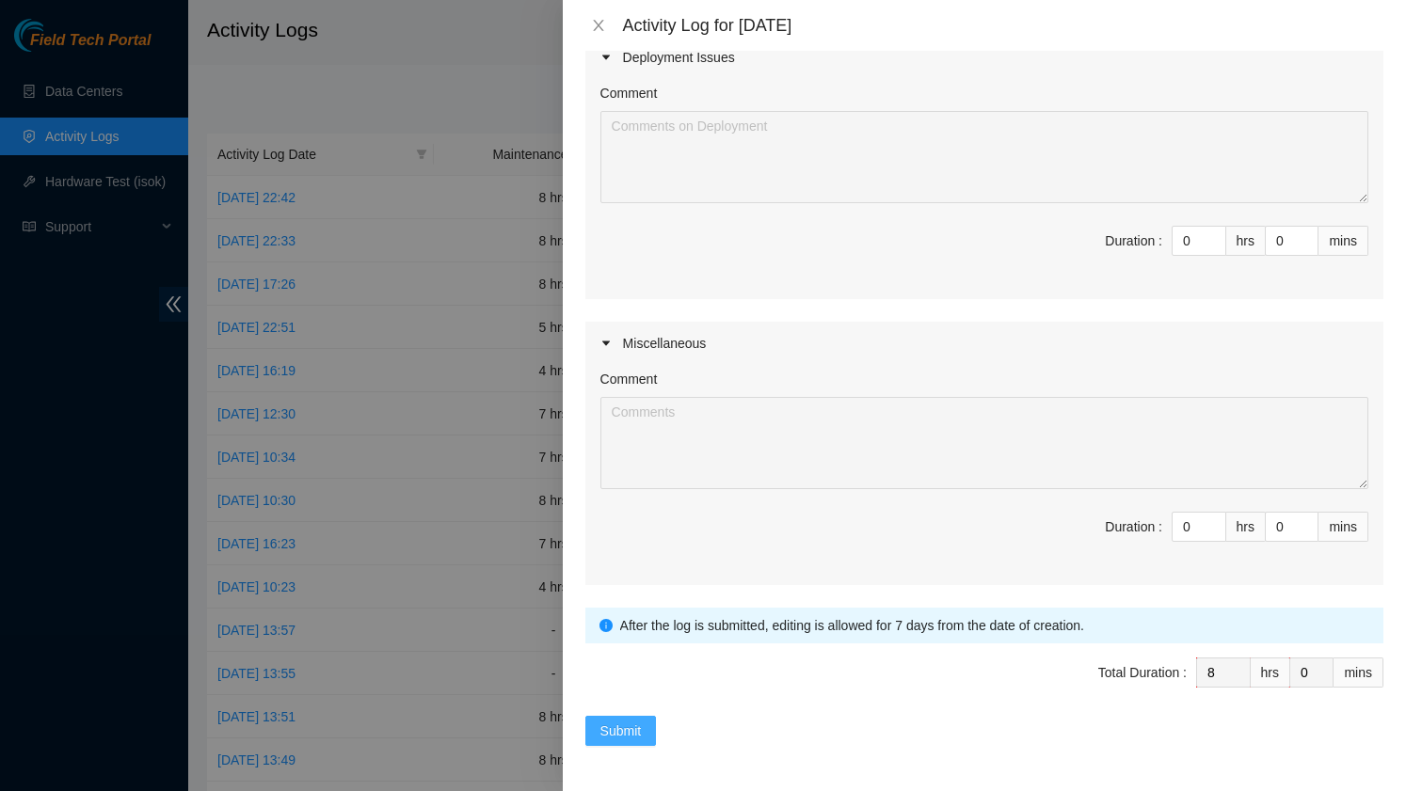
click at [631, 729] on span "Submit" at bounding box center [620, 731] width 41 height 21
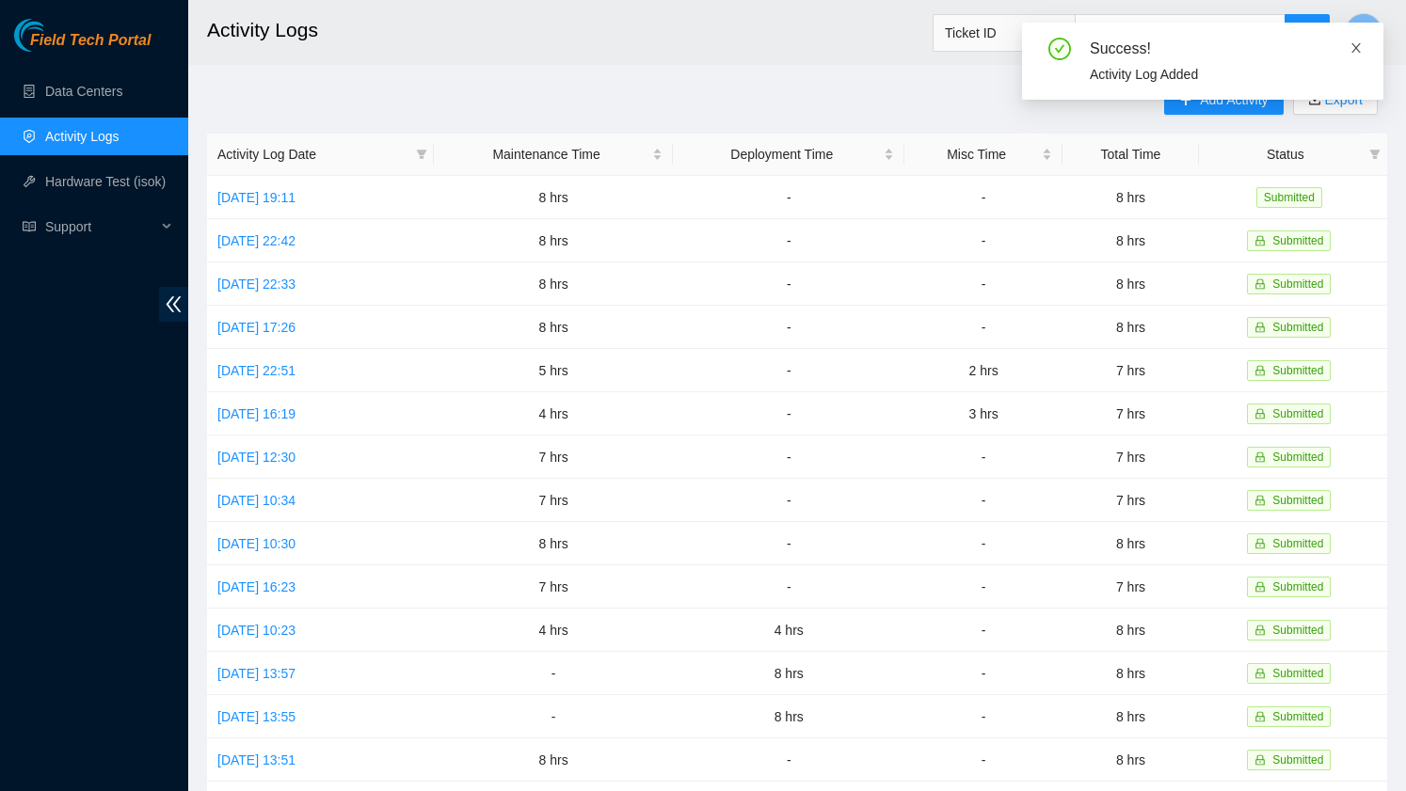
click at [1353, 44] on icon "close" at bounding box center [1355, 47] width 9 height 9
